Goal: Information Seeking & Learning: Learn about a topic

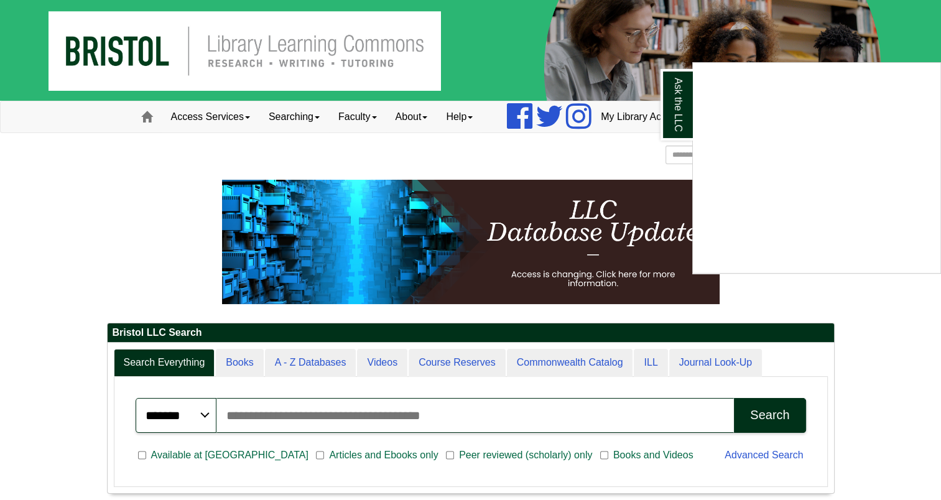
click at [540, 158] on div "Ask the LLC" at bounding box center [470, 250] width 941 height 500
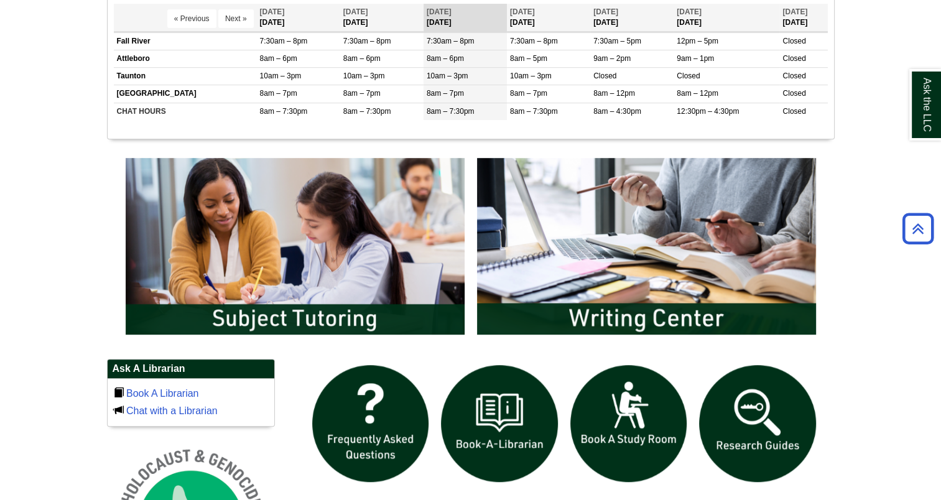
scroll to position [1059, 0]
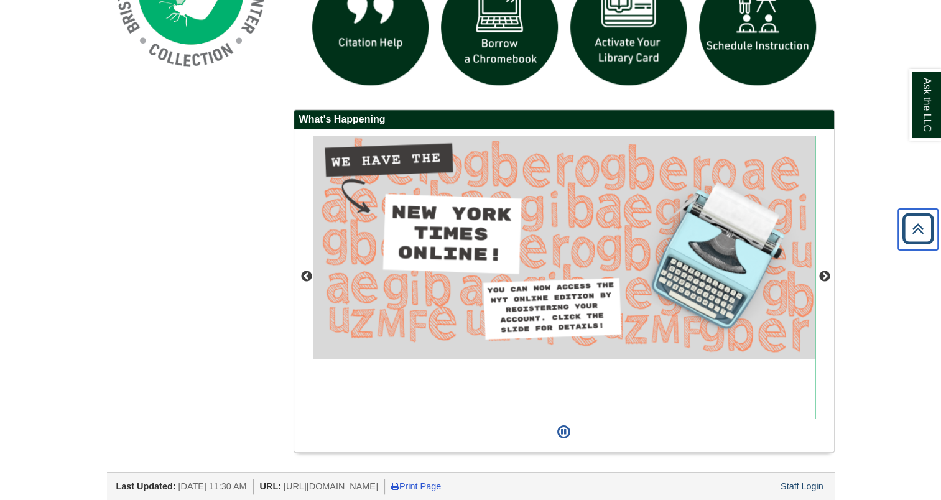
click at [905, 232] on icon "Back to Top" at bounding box center [918, 229] width 40 height 40
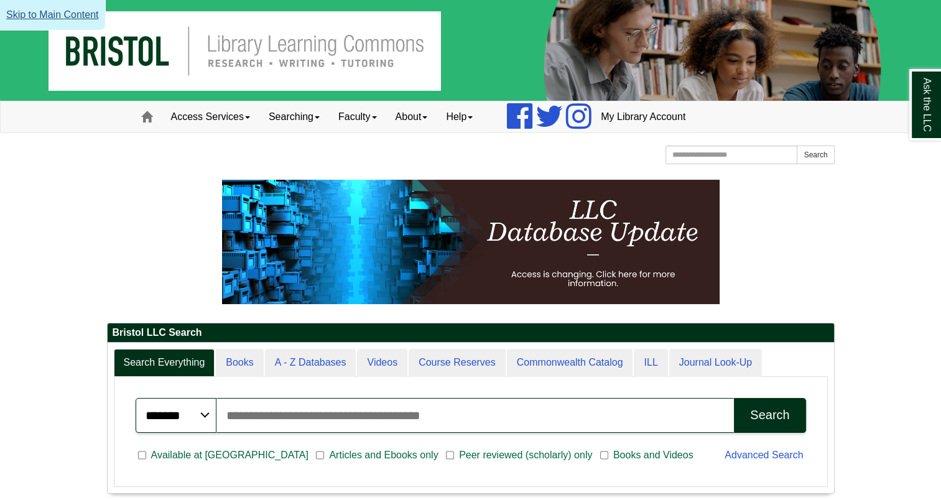
scroll to position [41, 0]
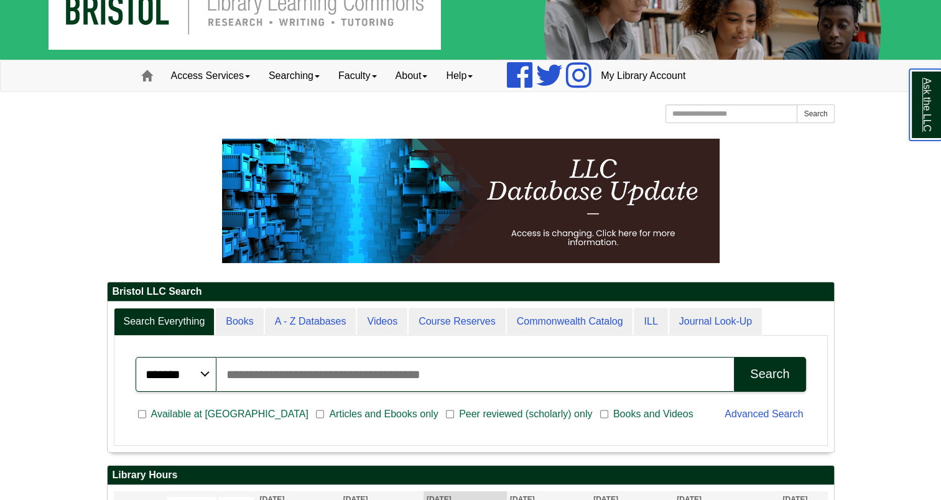
click at [933, 124] on link "Ask the LLC" at bounding box center [925, 104] width 32 height 71
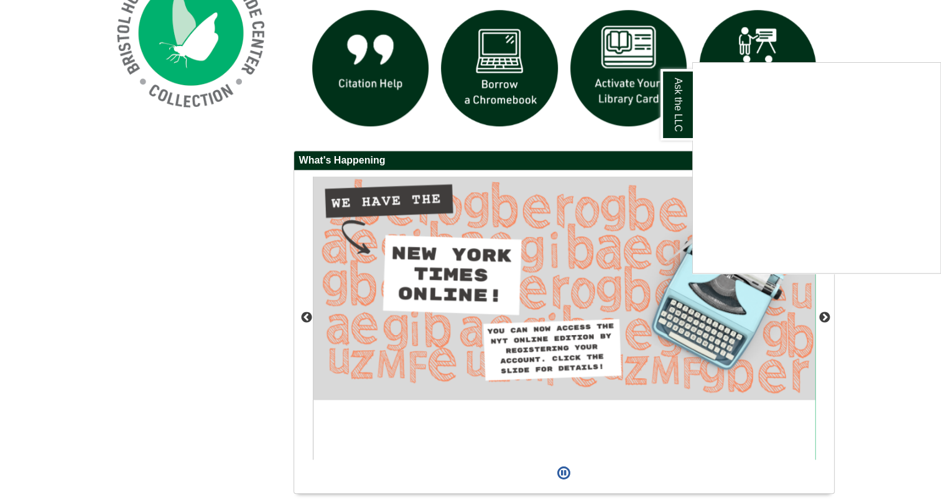
scroll to position [1024, 0]
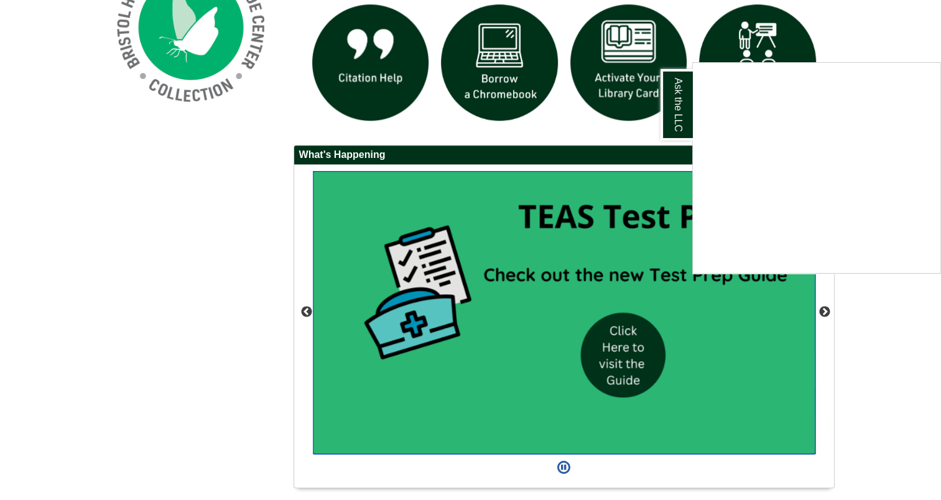
click at [606, 363] on img "slideshow" at bounding box center [564, 312] width 502 height 283
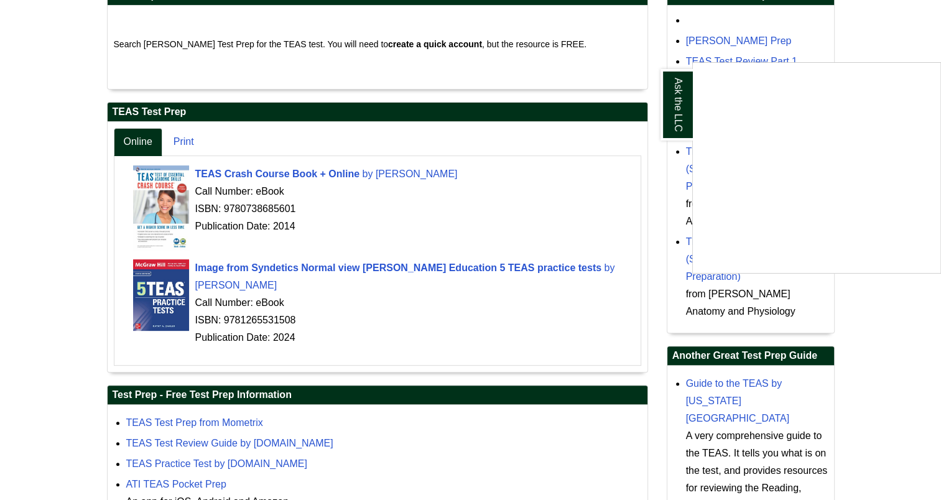
scroll to position [318, 0]
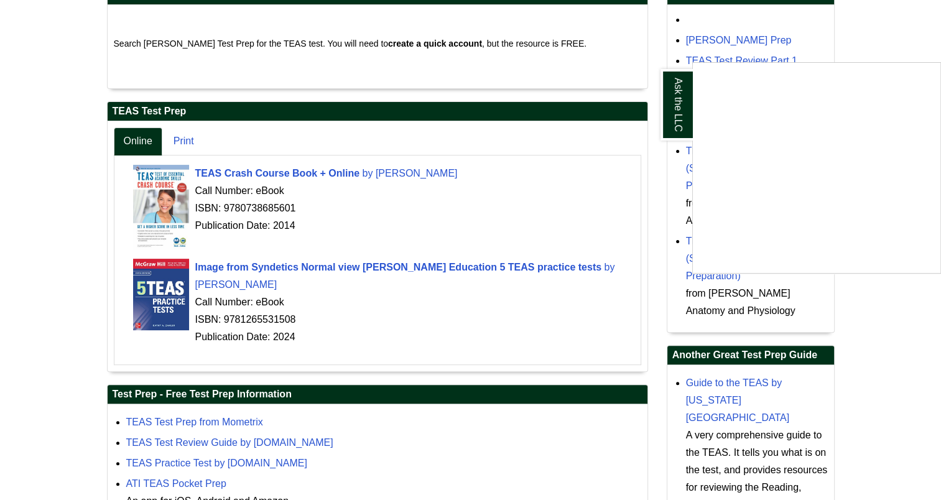
click at [739, 380] on div "Ask the LLC" at bounding box center [470, 250] width 941 height 500
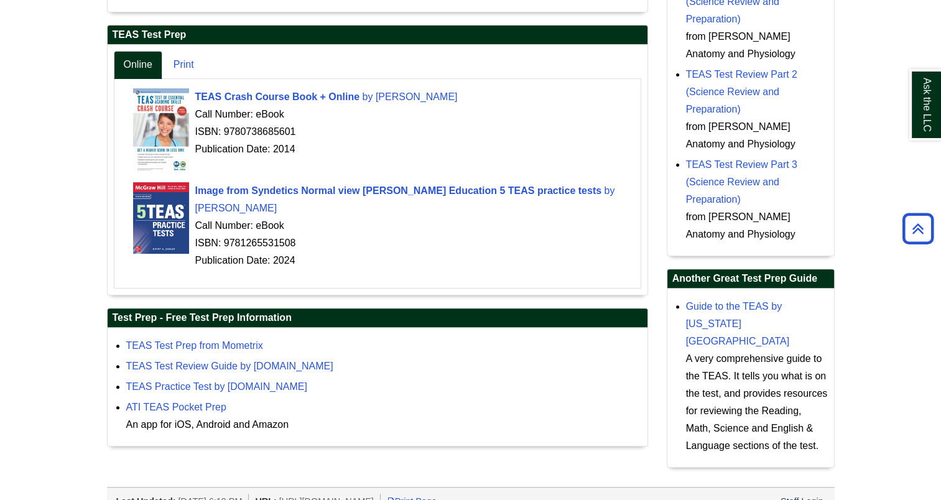
scroll to position [359, 0]
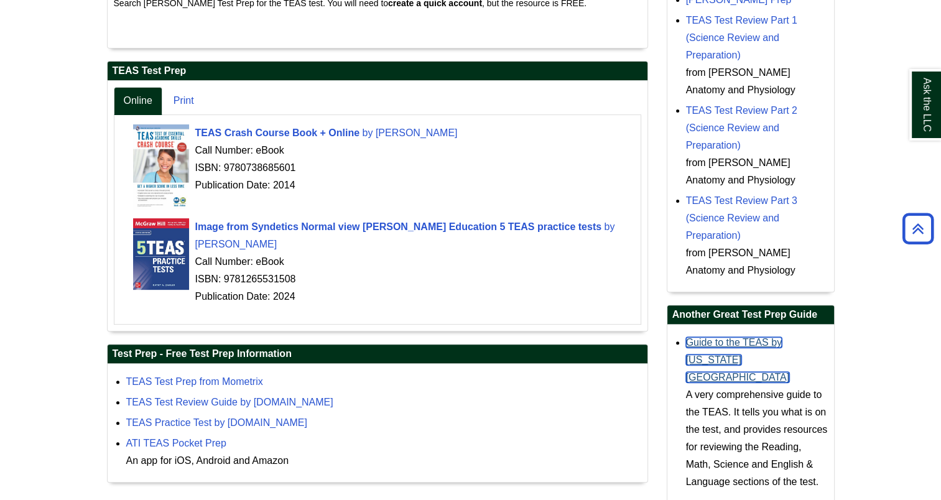
click at [748, 342] on link "Guide to the TEAS by [US_STATE][GEOGRAPHIC_DATA]" at bounding box center [738, 359] width 104 height 45
